Goal: Task Accomplishment & Management: Manage account settings

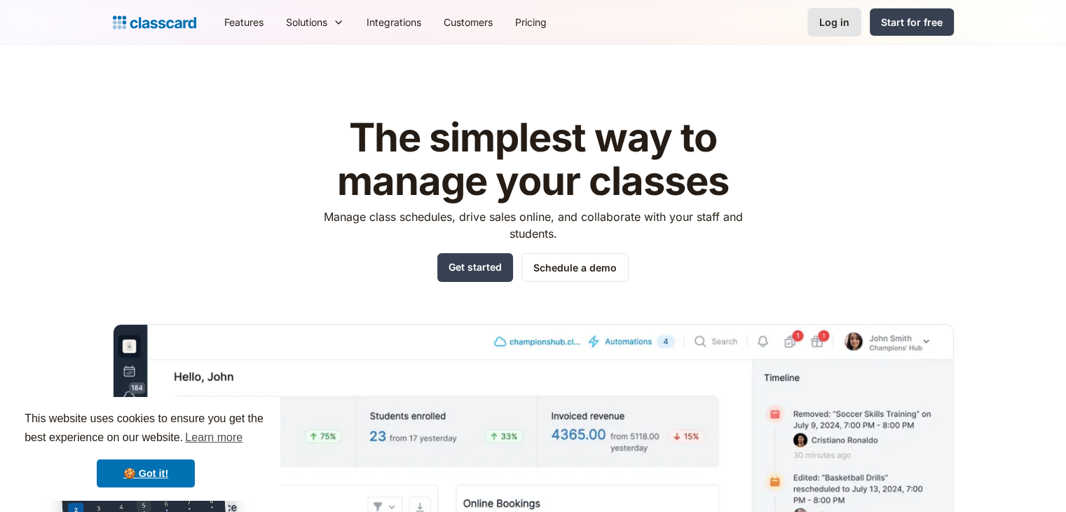
drag, startPoint x: 847, startPoint y: 39, endPoint x: 841, endPoint y: 32, distance: 9.5
click at [841, 32] on div "Features Resources Blog The latest industry news, updates and info. Customer st…" at bounding box center [533, 22] width 1066 height 45
click at [841, 32] on link "Log in" at bounding box center [835, 22] width 54 height 29
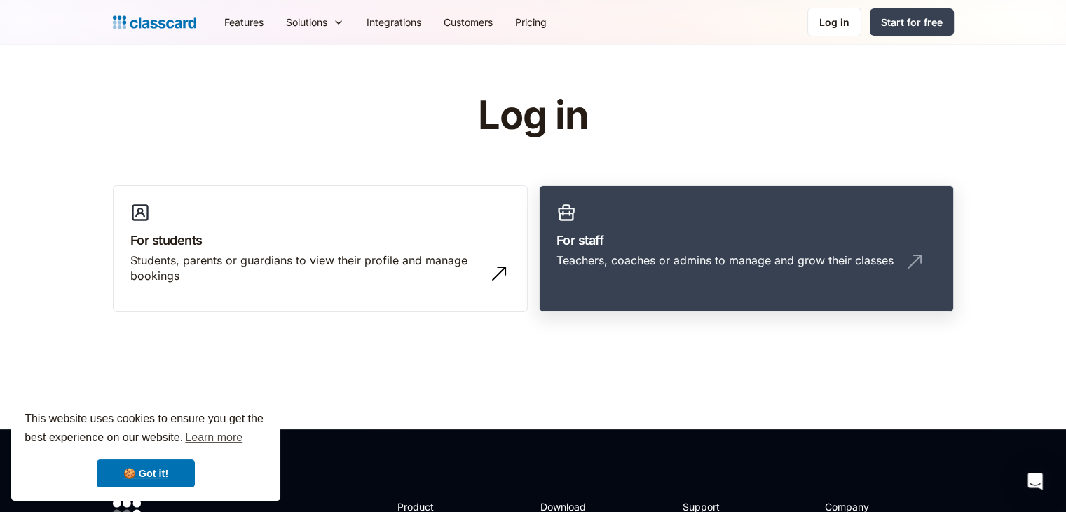
click at [624, 245] on h3 "For staff" at bounding box center [747, 240] width 380 height 19
